Goal: Task Accomplishment & Management: Complete application form

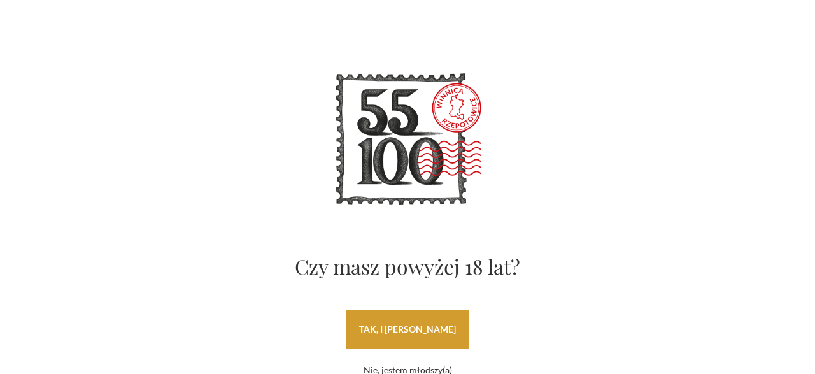
scroll to position [66, 0]
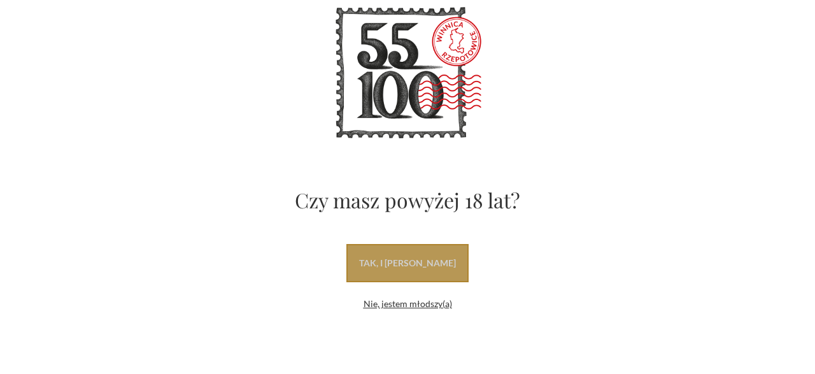
click at [420, 267] on link "tak, i [PERSON_NAME]" at bounding box center [408, 263] width 122 height 38
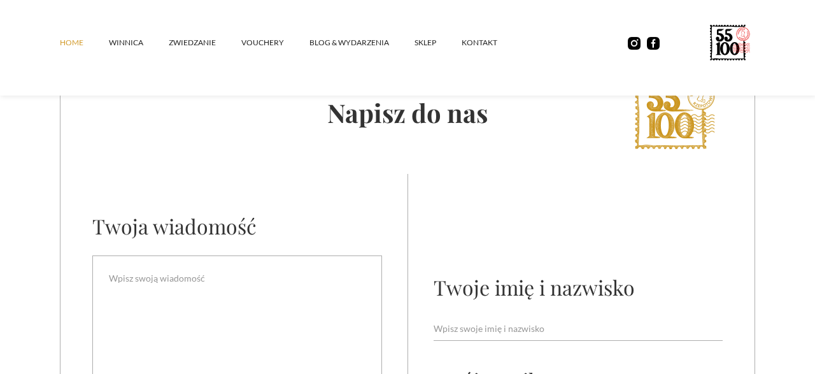
scroll to position [4770, 0]
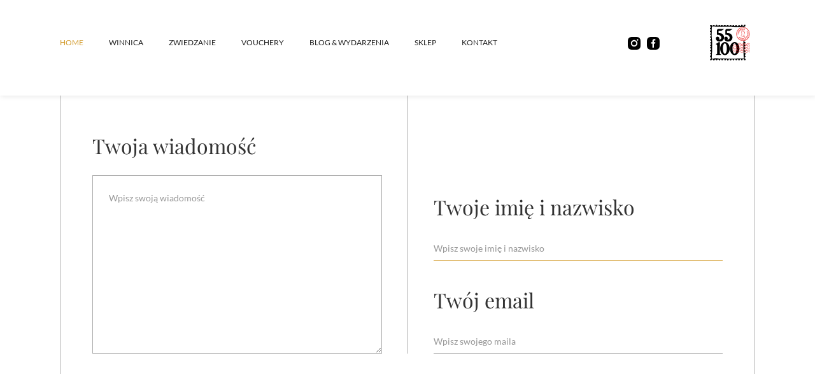
click at [506, 238] on input "Email Form" at bounding box center [578, 248] width 289 height 24
type input "[PERSON_NAME]"
type input "S"
type input "[EMAIL_ADDRESS][DOMAIN_NAME]"
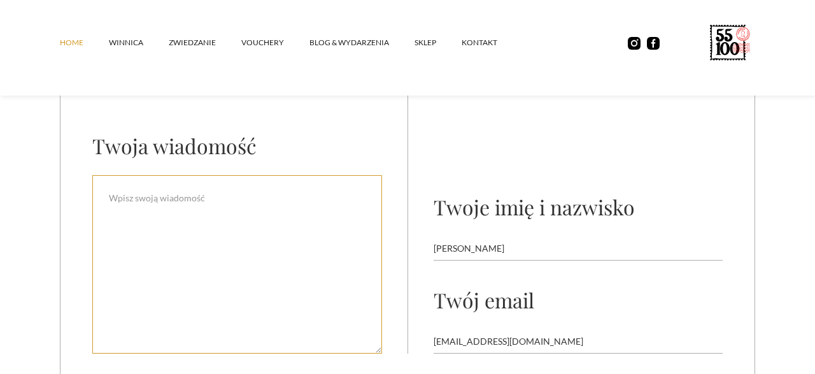
click at [145, 193] on textarea "Email Form" at bounding box center [237, 264] width 290 height 178
drag, startPoint x: 108, startPoint y: 205, endPoint x: 168, endPoint y: 210, distance: 60.0
click at [168, 210] on textarea "Hi, I come a cross" at bounding box center [237, 264] width 290 height 178
paste textarea "hope this message finds you well. I would like to kindly request a visit to you…"
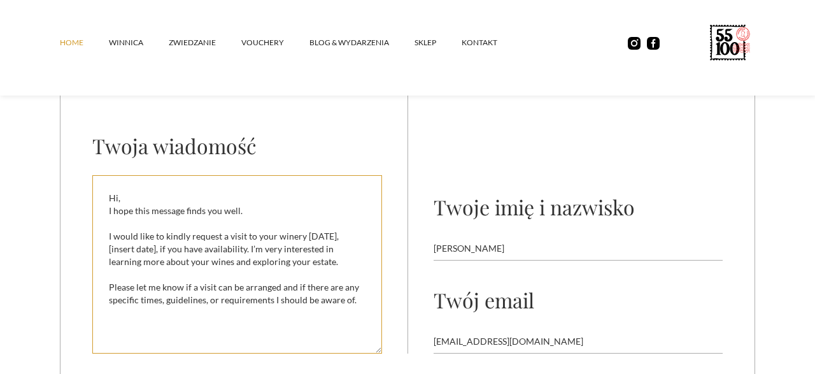
click at [168, 187] on textarea "Hi, I hope this message finds you well. I would like to kindly request a visit …" at bounding box center [237, 264] width 290 height 178
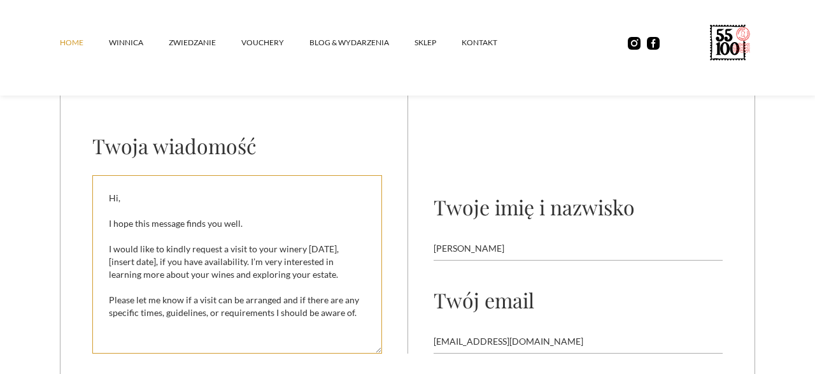
click at [156, 240] on textarea "Hi, I hope this message finds you well. I would like to kindly request a visit …" at bounding box center [237, 264] width 290 height 178
click at [202, 234] on textarea "Hi, I hope this message finds you well. I would like to kindly request a visit …" at bounding box center [237, 264] width 290 height 178
click at [262, 235] on textarea "Hi, I hope this message finds you well. I would like to kindly request a visit …" at bounding box center [237, 264] width 290 height 178
click at [345, 244] on textarea "Hi, I hope this message finds you well. I would like to kindly request a visit …" at bounding box center [237, 264] width 290 height 178
drag, startPoint x: 105, startPoint y: 256, endPoint x: 155, endPoint y: 256, distance: 49.7
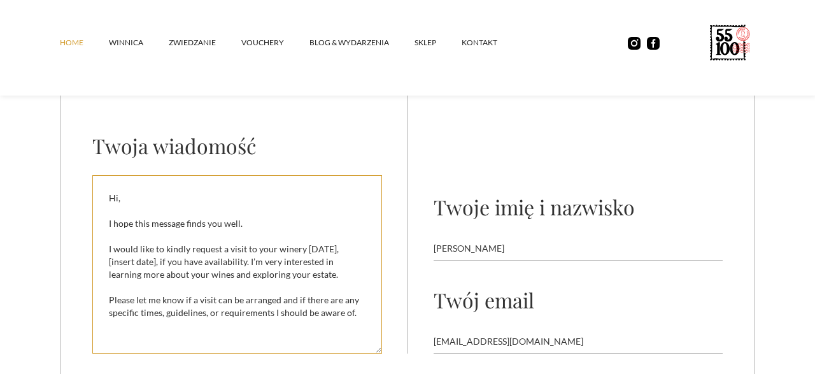
click at [155, 256] on textarea "Hi, I hope this message finds you well. I would like to kindly request a visit …" at bounding box center [237, 264] width 290 height 178
click at [106, 238] on textarea "Hi, I hope this message finds you well. I would like to kindly request a visit …" at bounding box center [237, 264] width 290 height 178
drag, startPoint x: 253, startPoint y: 242, endPoint x: 146, endPoint y: 245, distance: 107.1
click at [140, 247] on textarea "Hi, I hope this message finds you well. Can We I would like to kindly request a…" at bounding box center [237, 264] width 290 height 178
drag, startPoint x: 148, startPoint y: 244, endPoint x: 171, endPoint y: 239, distance: 23.5
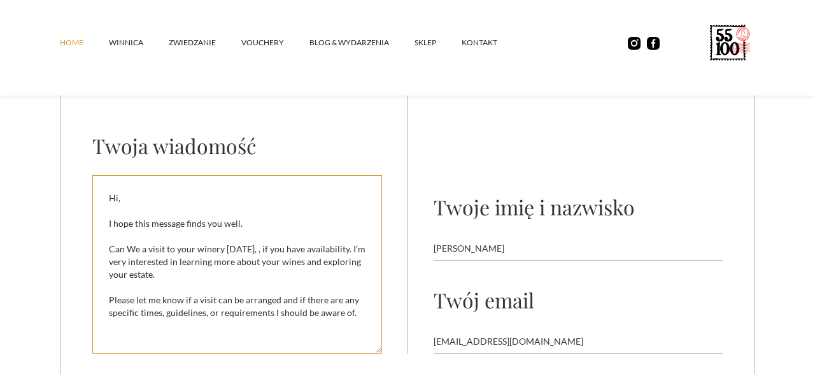
click at [150, 244] on textarea "Hi, I hope this message finds you well. Can We a visit to your winery [DATE], ,…" at bounding box center [237, 264] width 290 height 178
click at [135, 241] on textarea "Hi, I hope this message finds you well. Can We visit to your winery [DATE], , i…" at bounding box center [237, 264] width 290 height 178
click at [219, 240] on textarea "Hi, I hope this message finds you well. Can we visit to your winery [DATE], , i…" at bounding box center [237, 264] width 290 height 178
click at [245, 244] on textarea "Hi, I hope this message finds you well. Can we visit to your winery [DATE], , i…" at bounding box center [237, 264] width 290 height 178
click at [157, 241] on textarea "Hi, I hope this message finds you well. Can we visit to your winery [DATE], , i…" at bounding box center [237, 264] width 290 height 178
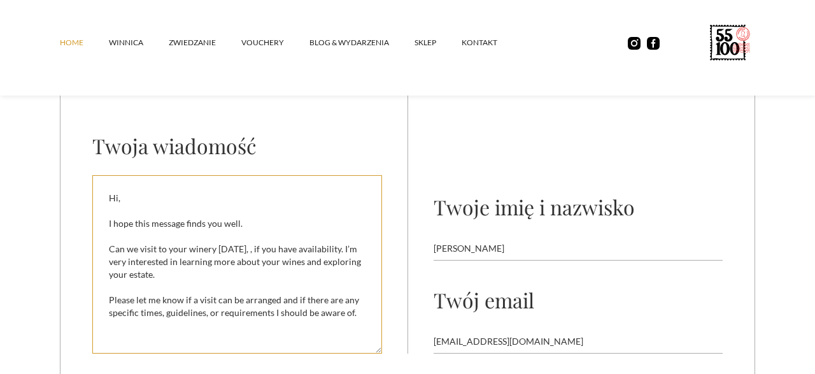
click at [170, 240] on textarea "Hi, I hope this message finds you well. Can we visit to your winery [DATE], , i…" at bounding box center [237, 264] width 290 height 178
click at [250, 241] on textarea "Hi, I hope this message finds you well. Can we visit your winery [DATE], , if y…" at bounding box center [237, 264] width 290 height 178
click at [264, 241] on textarea "Hi, I hope this message finds you well. Can we visit your winery [DATE][DATE] ,…" at bounding box center [237, 264] width 290 height 178
click at [335, 249] on textarea "Hi, I hope this message finds you well. Can we visit your winery [DATE][DATE] ,…" at bounding box center [237, 264] width 290 height 178
click at [275, 266] on textarea "Hi, I hope this message finds you well. Can we visit your winery [DATE][DATE] ,…" at bounding box center [237, 264] width 290 height 178
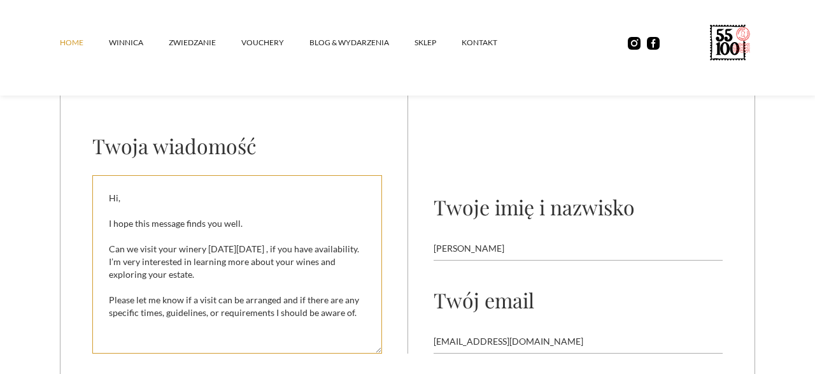
click at [118, 233] on textarea "Hi, I hope this message finds you well. Can we visit your winery [DATE][DATE] ,…" at bounding box center [237, 264] width 290 height 178
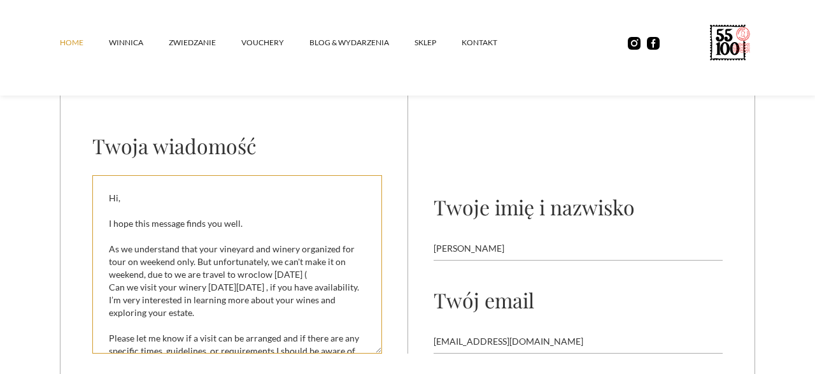
click at [240, 267] on textarea "Hi, I hope this message finds you well. As we understand that your vineyard and…" at bounding box center [237, 264] width 290 height 178
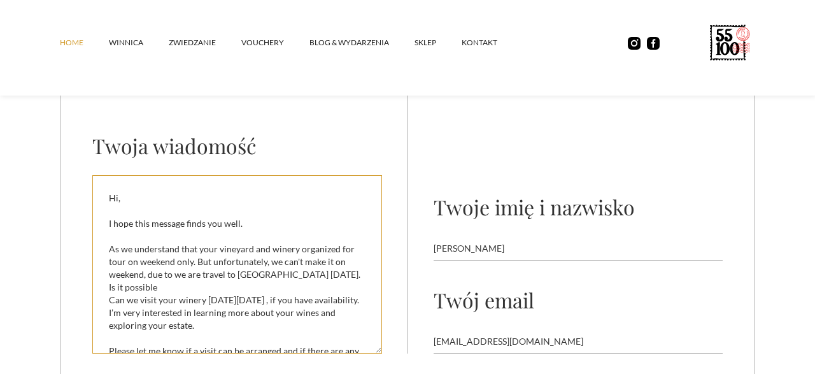
drag, startPoint x: 110, startPoint y: 293, endPoint x: 226, endPoint y: 319, distance: 119.5
click at [226, 319] on textarea "Hi, I hope this message finds you well. As we understand that your vineyard and…" at bounding box center [237, 264] width 290 height 178
paste textarea "I’m writing to ask if it would be possible to allow us to visit your winery [DA…"
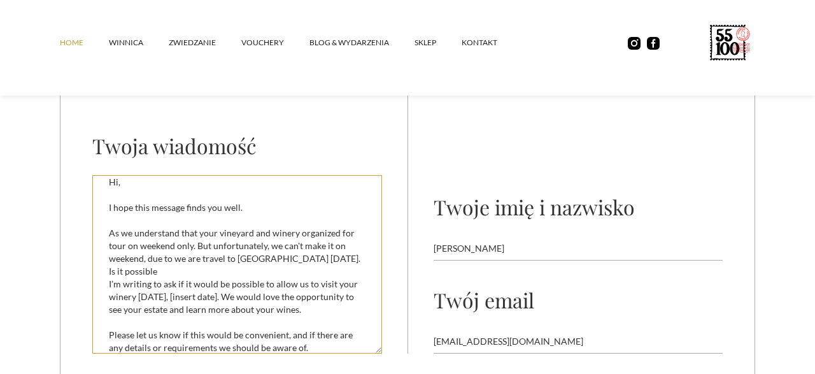
click at [108, 278] on textarea "Hi, I hope this message finds you well. As we understand that your vineyard and…" at bounding box center [237, 264] width 290 height 178
click at [326, 247] on textarea "Hi, I hope this message finds you well. As we understand that your vineyard and…" at bounding box center [237, 264] width 290 height 178
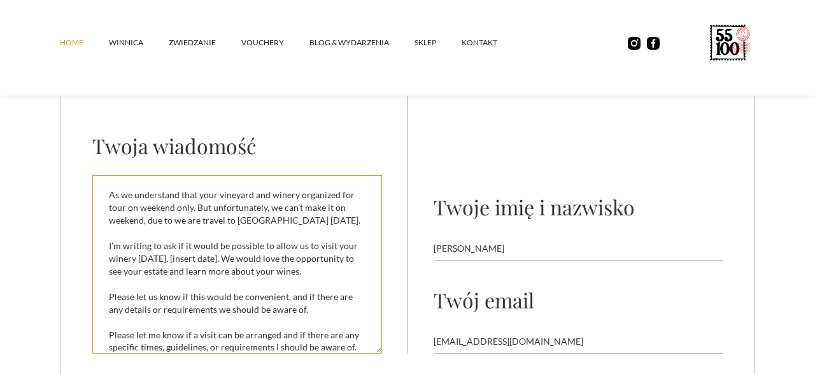
scroll to position [71, 0]
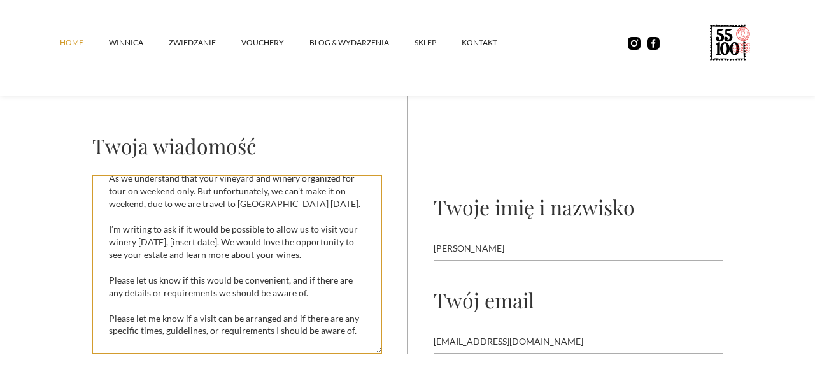
click at [335, 197] on textarea "Hi, I hope this message finds you well. As we understand that your vineyard and…" at bounding box center [237, 264] width 290 height 178
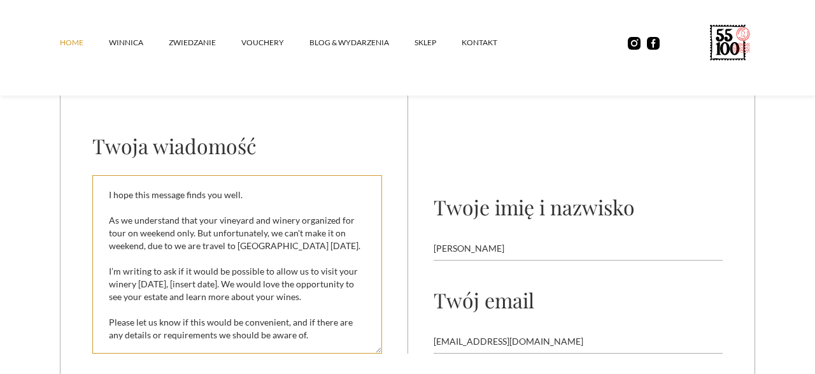
scroll to position [7, 0]
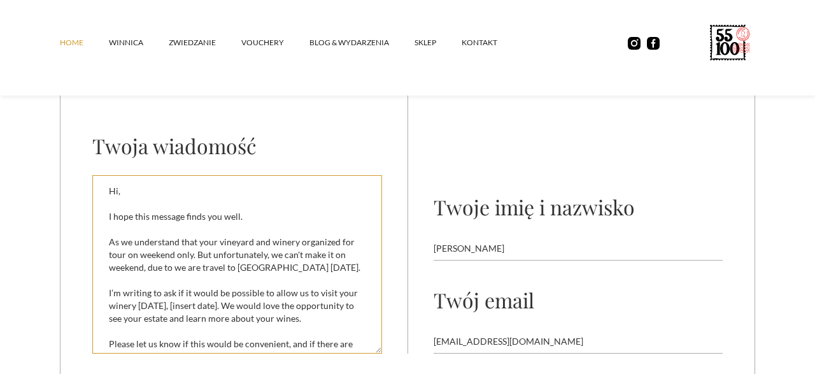
click at [131, 215] on textarea "Hi, I hope this message finds you well. As we understand that your vineyard and…" at bounding box center [237, 264] width 290 height 178
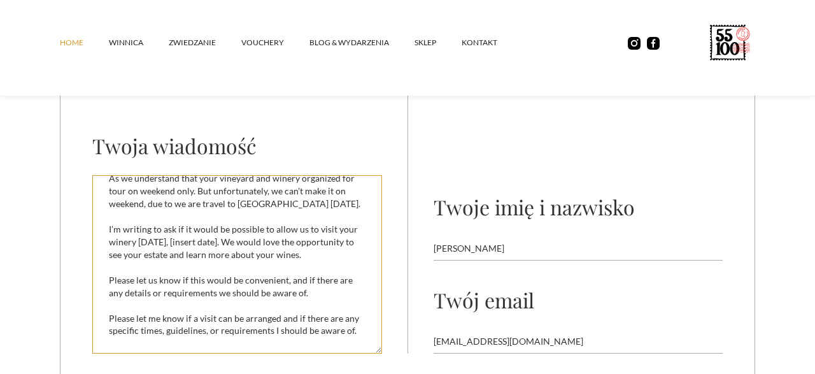
drag, startPoint x: 180, startPoint y: 236, endPoint x: 231, endPoint y: 234, distance: 50.4
click at [231, 234] on textarea "Hi, I hope this message finds you well. As we understand that your vineyard and…" at bounding box center [237, 264] width 290 height 178
click at [310, 245] on textarea "Hi, I hope this message finds you well. As we understand that your vineyard and…" at bounding box center [237, 264] width 290 height 178
click at [318, 251] on textarea "Hi, I hope this message finds you well. As we understand that your vineyard and…" at bounding box center [237, 264] width 290 height 178
click at [203, 255] on textarea "Hi, I hope this message finds you well. As we understand that your vineyard and…" at bounding box center [237, 264] width 290 height 178
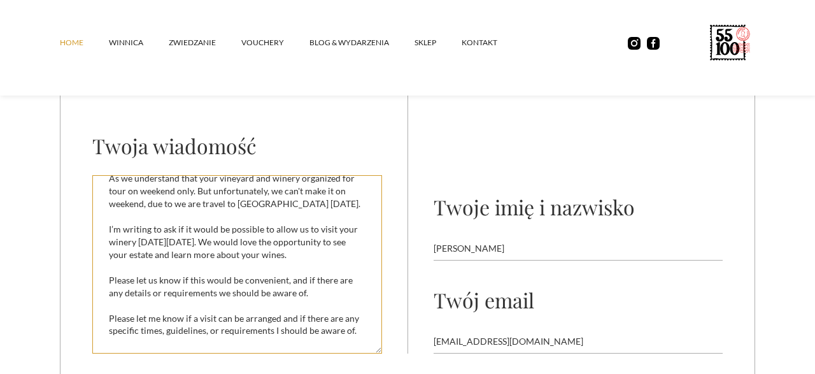
click at [300, 239] on textarea "Hi, I hope this message finds you well. As we understand that your vineyard and…" at bounding box center [237, 264] width 290 height 178
click at [179, 239] on textarea "Hi, I hope this message finds you well. As we understand that your vineyard and…" at bounding box center [237, 264] width 290 height 178
drag, startPoint x: 170, startPoint y: 250, endPoint x: 254, endPoint y: 252, distance: 83.5
click at [254, 252] on textarea "Hi, I hope this message finds you well. As we understand that your vineyard and…" at bounding box center [237, 264] width 290 height 178
click at [170, 271] on textarea "Hi, I hope this message finds you well. As we understand that your vineyard and…" at bounding box center [237, 264] width 290 height 178
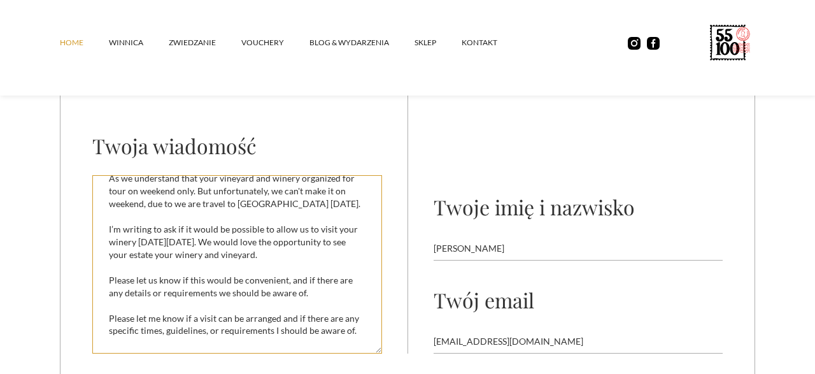
click at [248, 282] on textarea "Hi, I hope this message finds you well. As we understand that your vineyard and…" at bounding box center [237, 264] width 290 height 178
drag, startPoint x: 107, startPoint y: 307, endPoint x: 359, endPoint y: 328, distance: 253.1
click at [359, 328] on textarea "Hi, I hope this message finds you well. As we understand that your vineyard and…" at bounding box center [237, 264] width 290 height 178
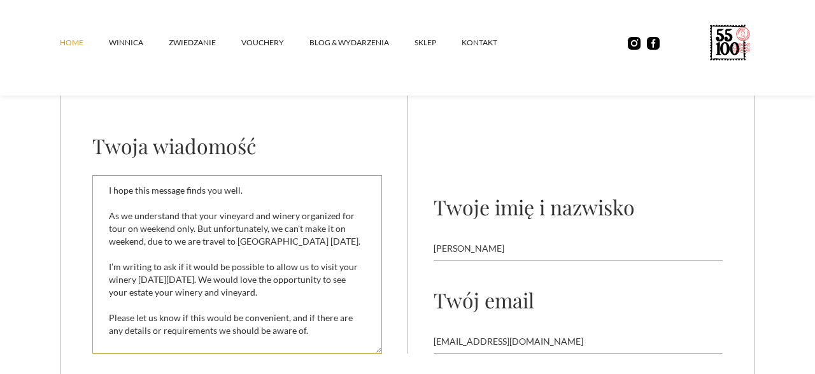
scroll to position [45, 0]
click at [255, 259] on textarea "Hi, I hope this message finds you well. As we understand that your vineyard and…" at bounding box center [237, 264] width 290 height 178
click at [288, 275] on textarea "Hi, I hope this message finds you well. As we understand that your vineyard and…" at bounding box center [237, 264] width 290 height 178
drag, startPoint x: 233, startPoint y: 258, endPoint x: 290, endPoint y: 310, distance: 78.0
click at [290, 310] on textarea "Hi, I hope this message finds you well. As we understand that your vineyard and…" at bounding box center [237, 264] width 290 height 178
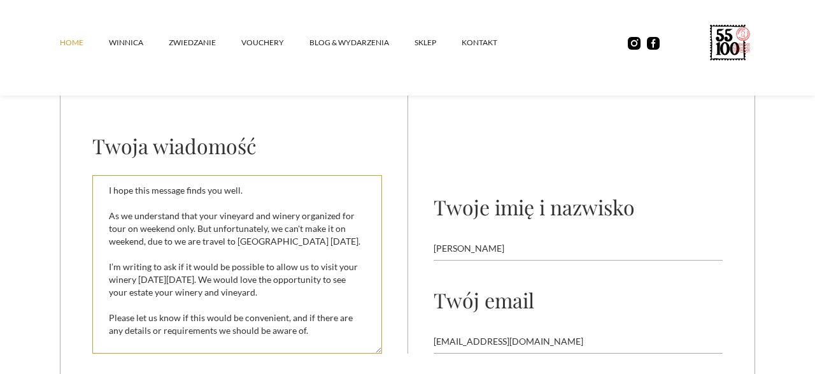
paste textarea "don’t require a guided tour or staff assistance—we’re happy to walk around and …"
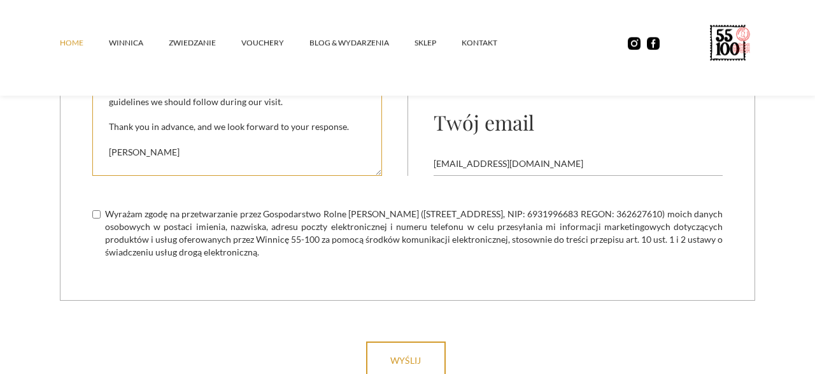
scroll to position [4969, 0]
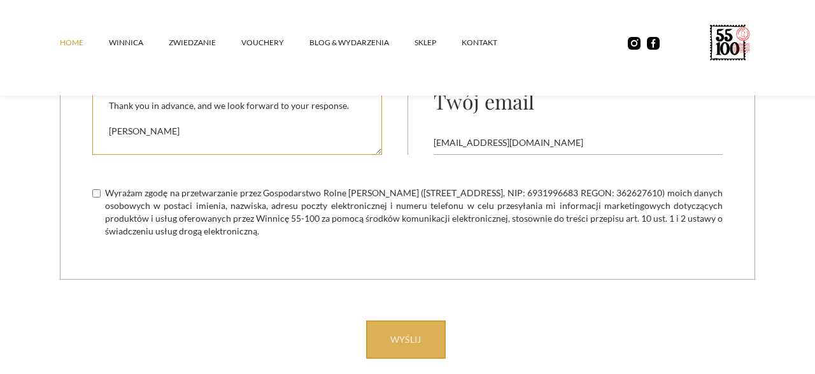
type textarea "Hi, I hope this message finds you well. As we understand that your vineyard and…"
click at [396, 329] on input "wyślij" at bounding box center [406, 339] width 80 height 38
type input "Please wait..."
